Goal: Information Seeking & Learning: Understand process/instructions

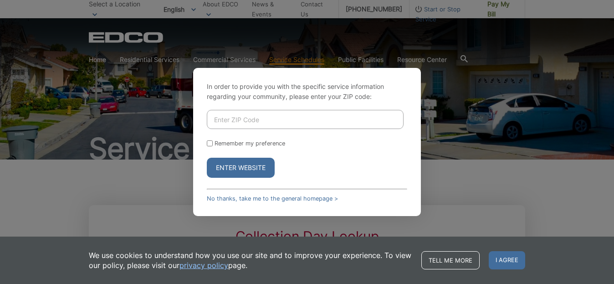
click at [439, 75] on div "In order to provide you with the specific service information regarding your co…" at bounding box center [307, 142] width 614 height 284
click at [289, 121] on input "Enter ZIP Code" at bounding box center [305, 119] width 197 height 19
type input "92082"
click at [235, 164] on button "Enter Website" at bounding box center [241, 168] width 68 height 20
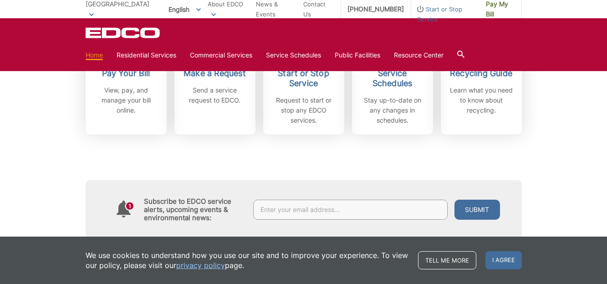
scroll to position [228, 0]
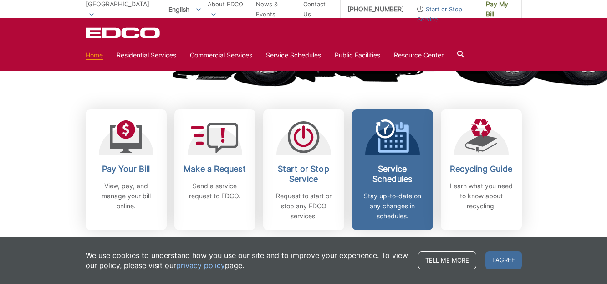
click at [395, 176] on h2 "Service Schedules" at bounding box center [392, 174] width 67 height 20
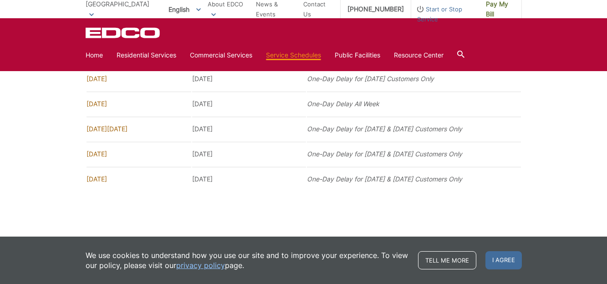
scroll to position [714, 0]
